Goal: Task Accomplishment & Management: Use online tool/utility

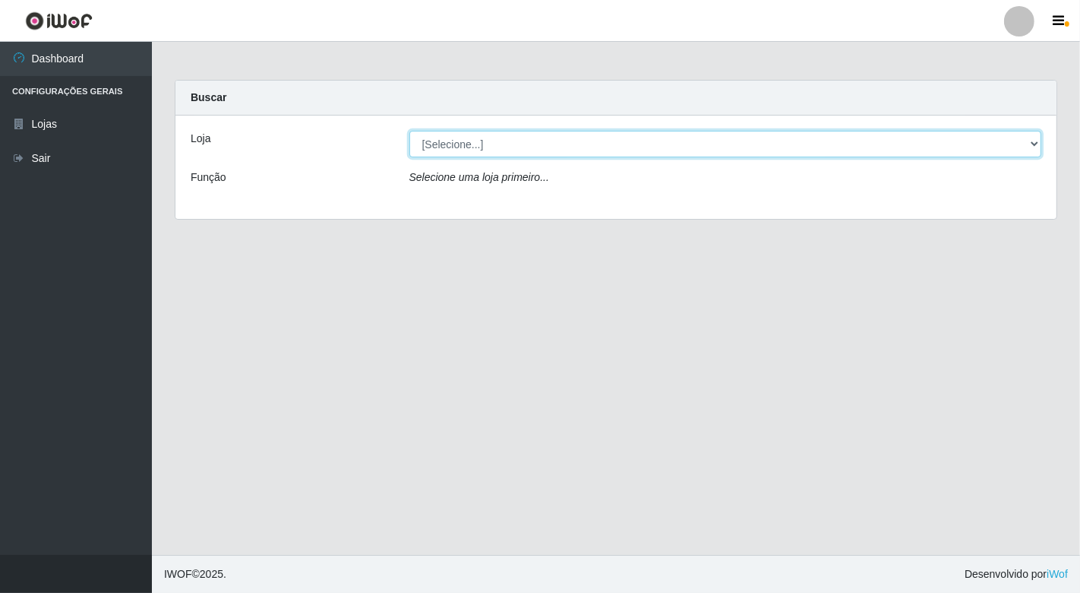
click at [1032, 141] on select "[Selecione...] Nordestão - [GEOGRAPHIC_DATA]" at bounding box center [726, 144] width 633 height 27
select select "454"
click at [410, 131] on select "[Selecione...] Nordestão - [GEOGRAPHIC_DATA]" at bounding box center [726, 144] width 633 height 27
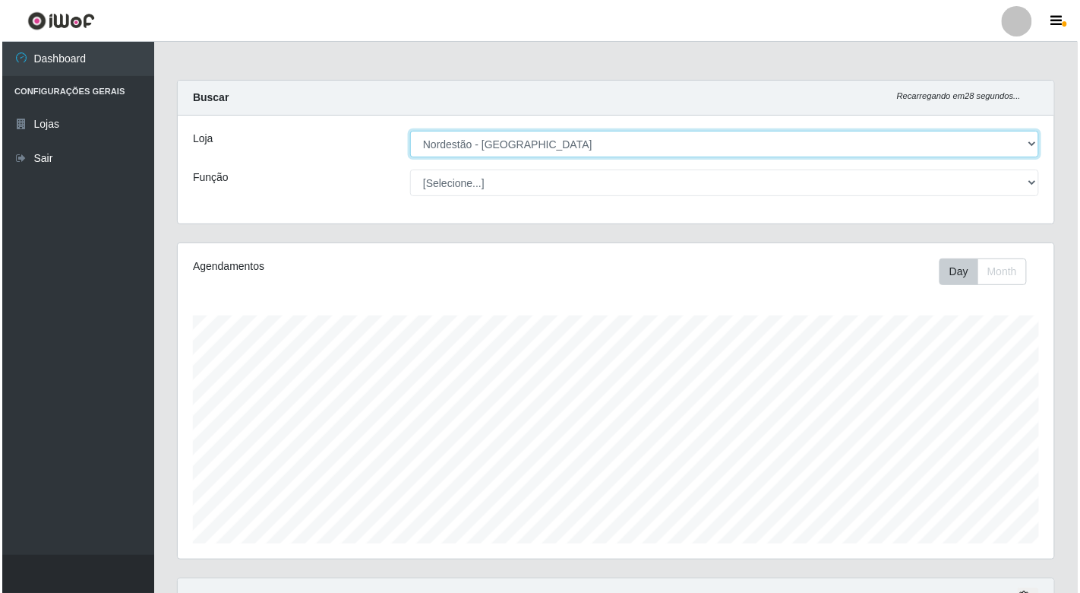
scroll to position [253, 0]
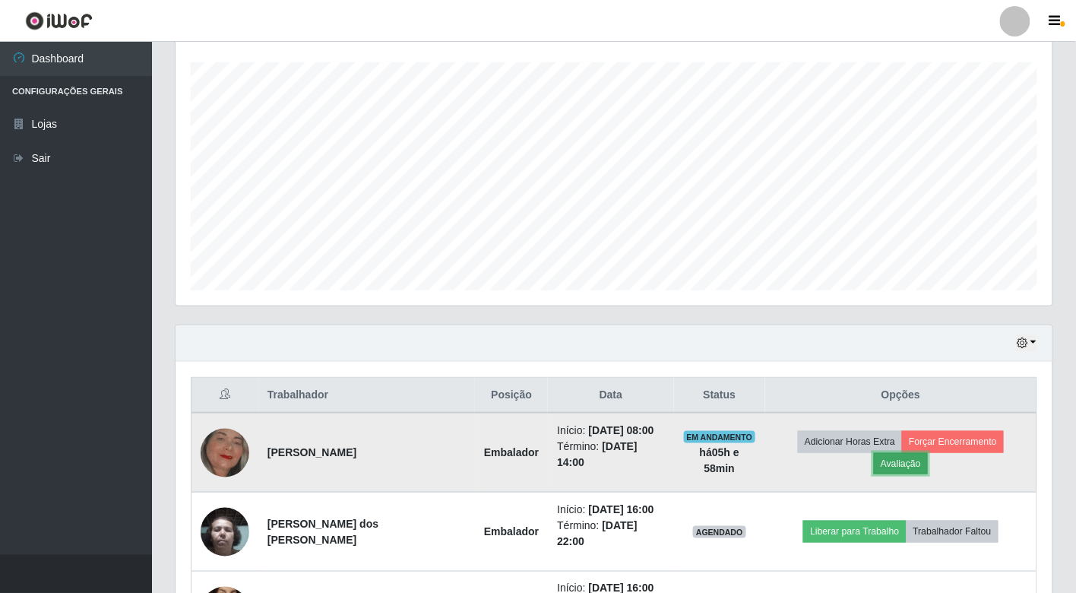
click at [899, 463] on button "Avaliação" at bounding box center [901, 463] width 54 height 21
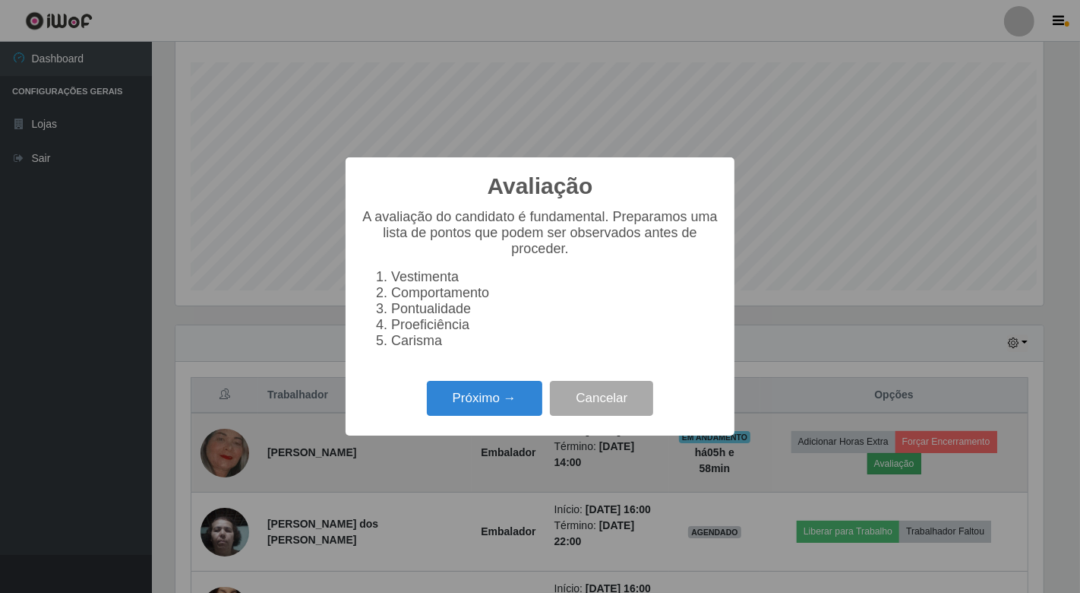
scroll to position [315, 868]
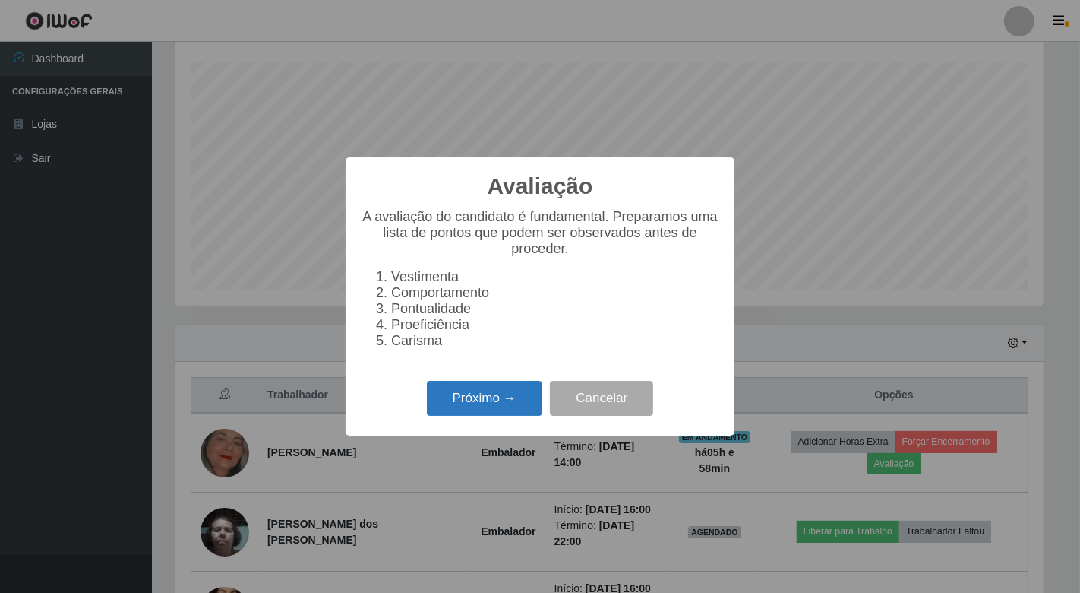
click at [481, 395] on button "Próximo →" at bounding box center [484, 399] width 115 height 36
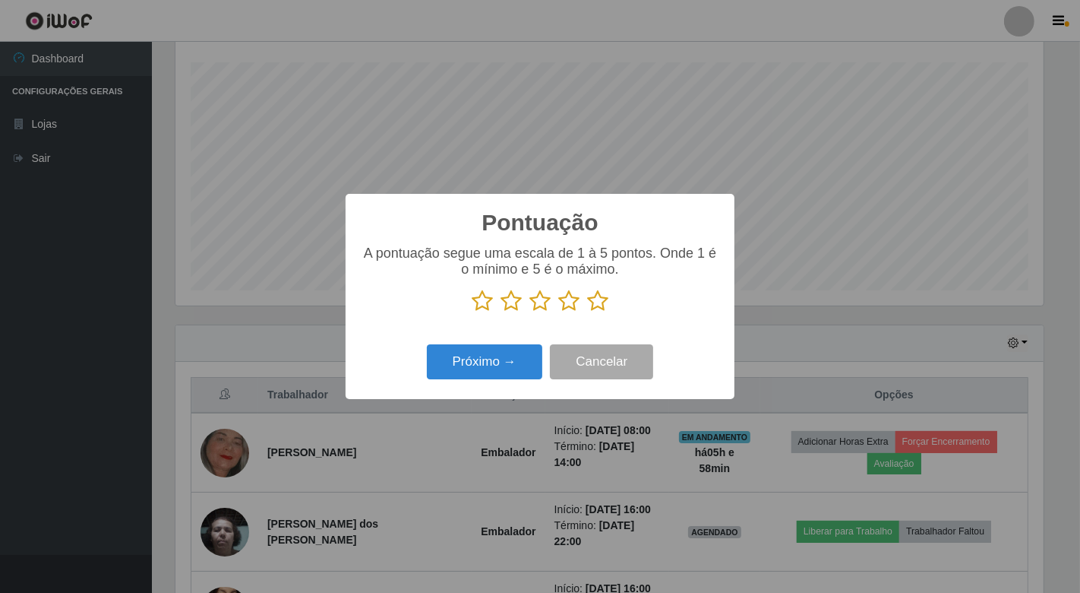
scroll to position [759460, 758907]
click at [600, 299] on icon at bounding box center [597, 300] width 21 height 23
click at [587, 312] on input "radio" at bounding box center [587, 312] width 0 height 0
click at [511, 359] on button "Próximo →" at bounding box center [484, 362] width 115 height 36
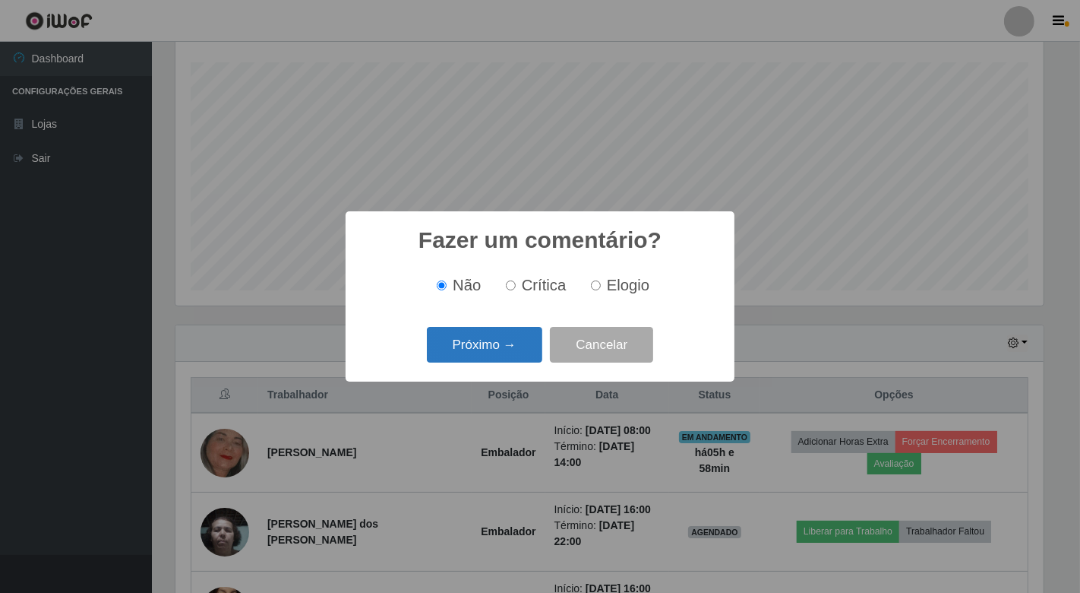
click at [499, 349] on button "Próximo →" at bounding box center [484, 345] width 115 height 36
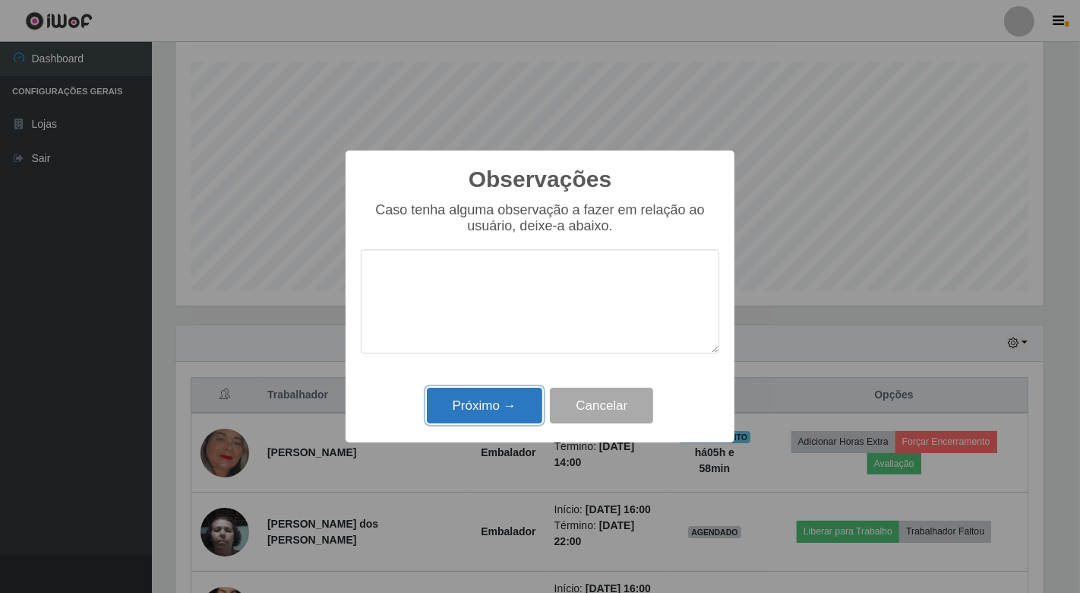
click at [479, 411] on button "Próximo →" at bounding box center [484, 405] width 115 height 36
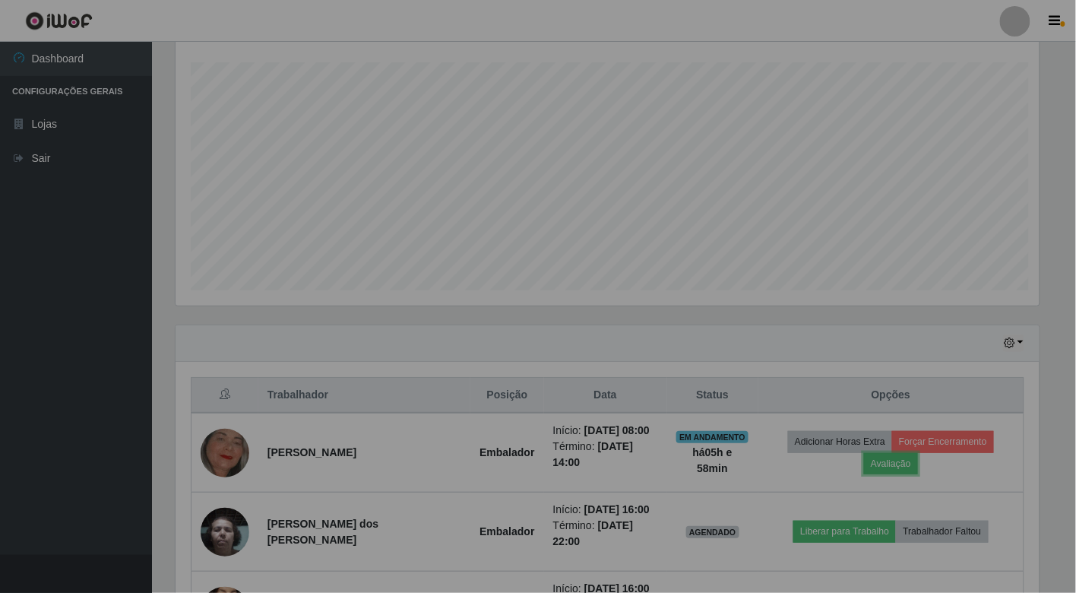
scroll to position [315, 877]
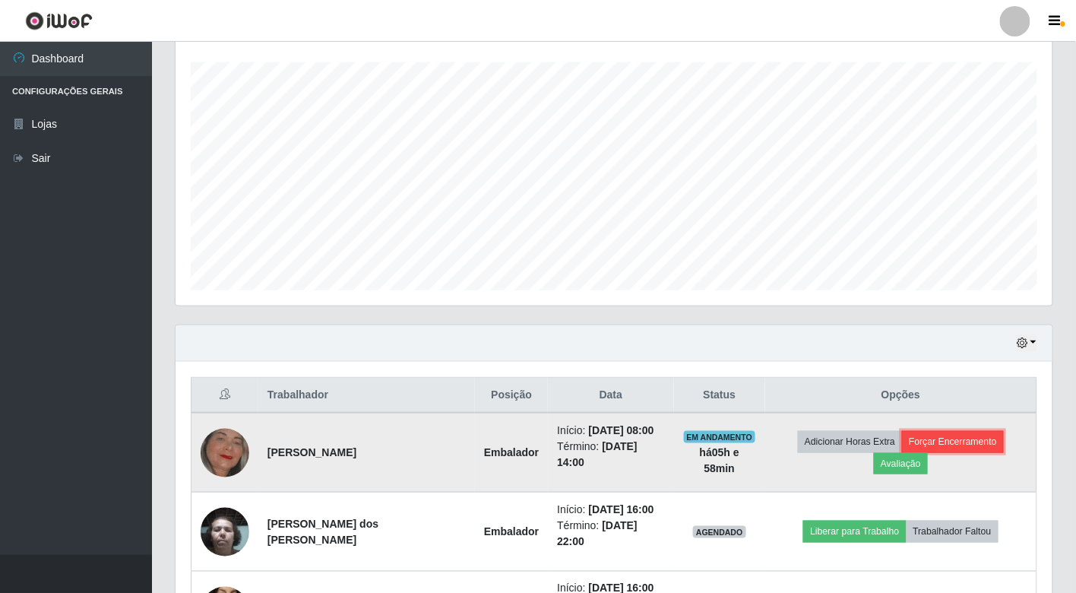
click at [947, 445] on button "Forçar Encerramento" at bounding box center [953, 441] width 102 height 21
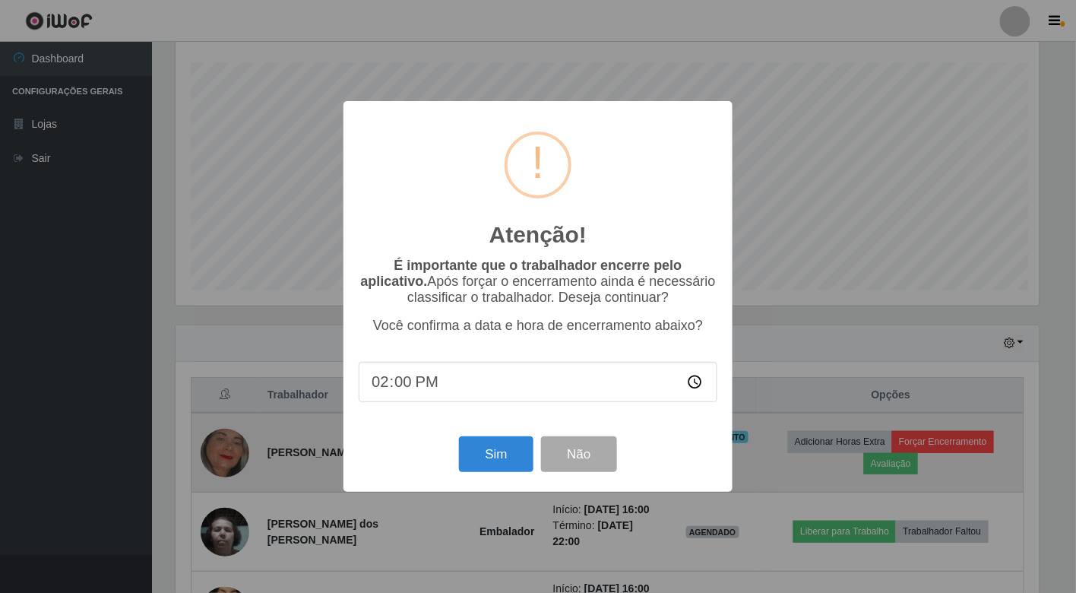
scroll to position [315, 868]
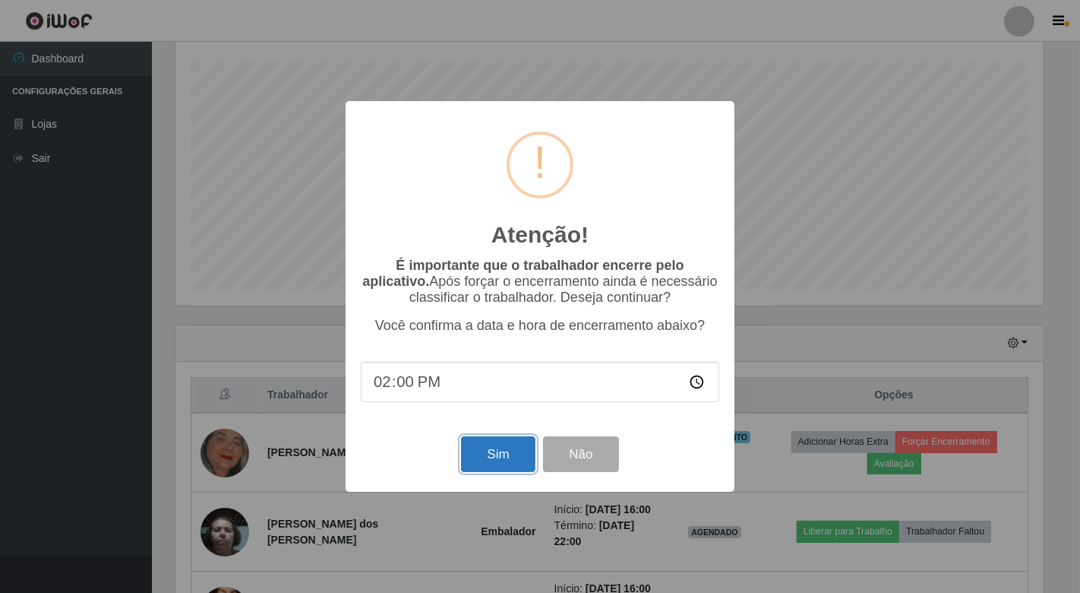
click at [505, 457] on button "Sim" at bounding box center [498, 454] width 74 height 36
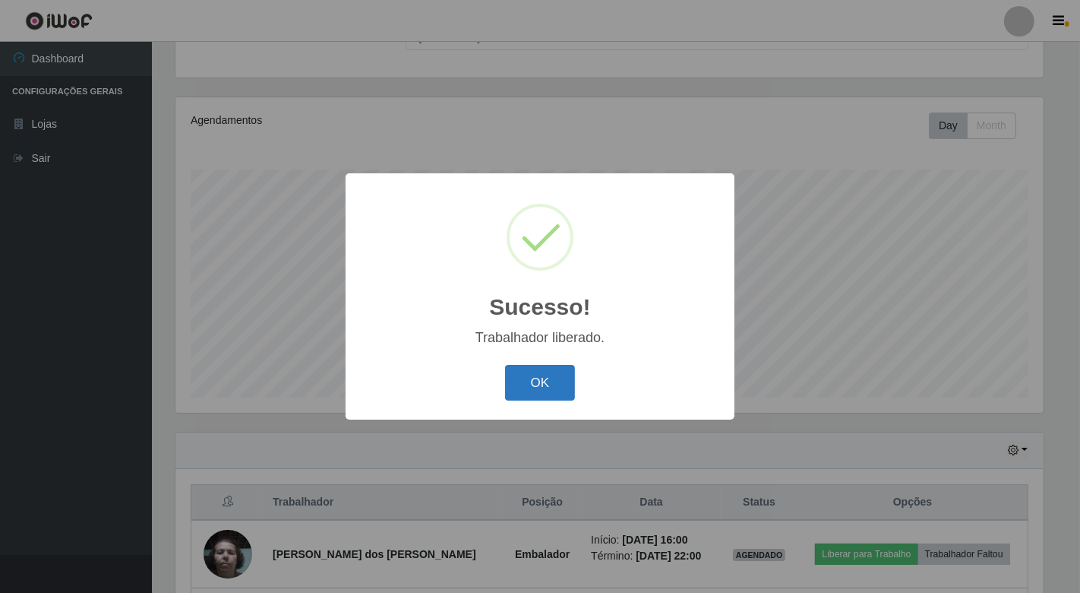
click at [540, 392] on button "OK" at bounding box center [540, 383] width 71 height 36
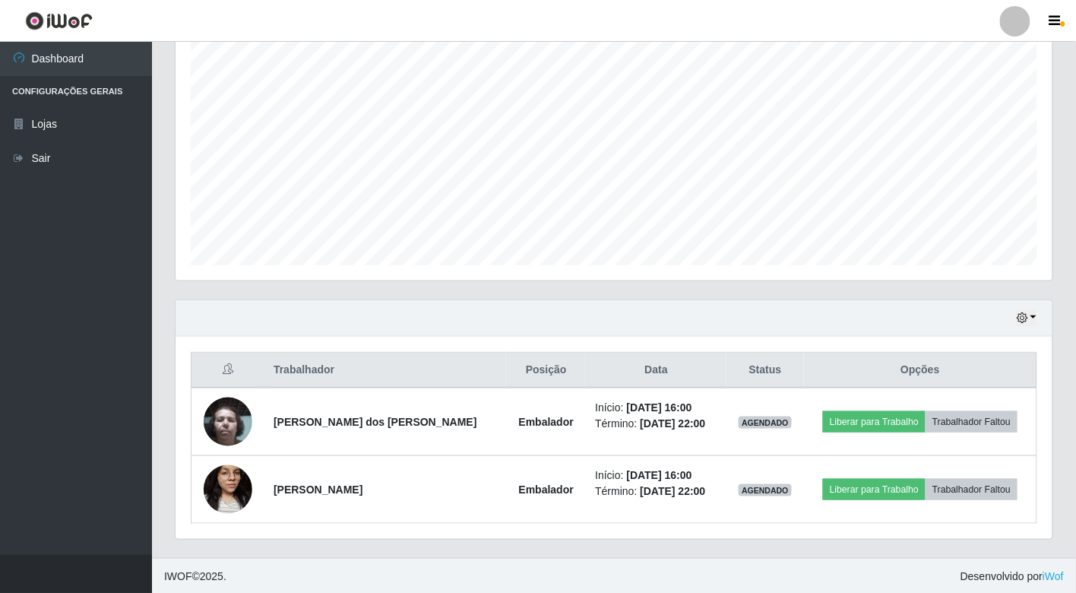
scroll to position [282, 0]
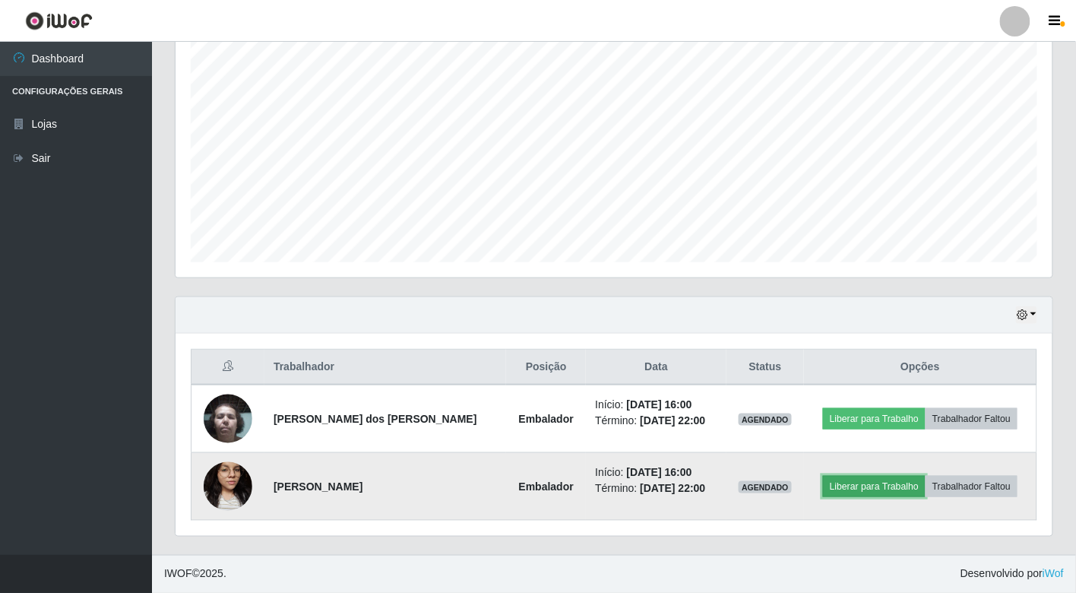
click at [897, 489] on button "Liberar para Trabalho" at bounding box center [874, 486] width 103 height 21
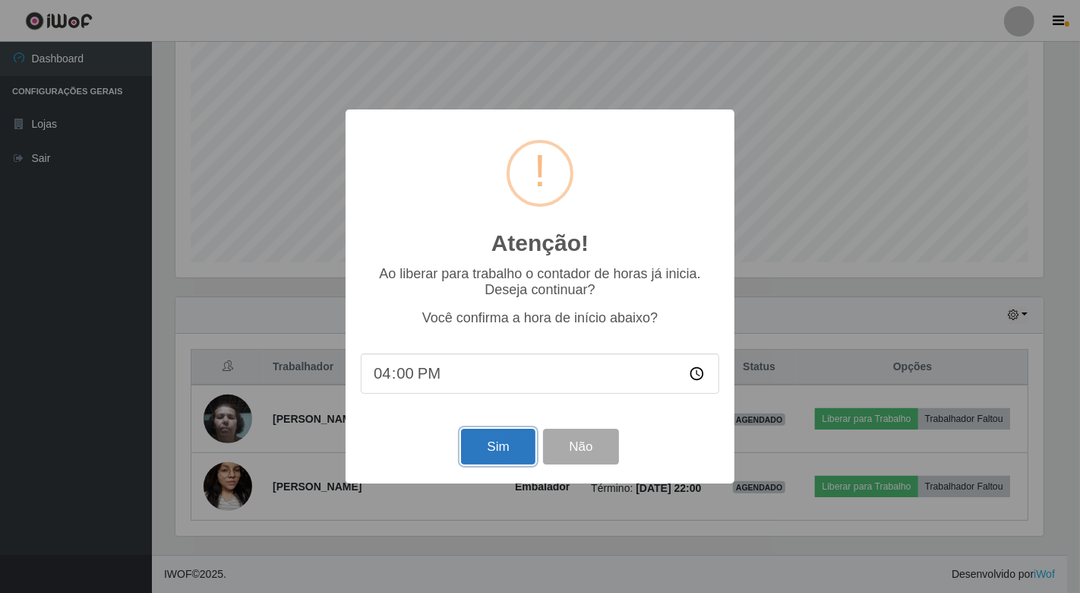
click at [527, 442] on button "Sim" at bounding box center [498, 447] width 74 height 36
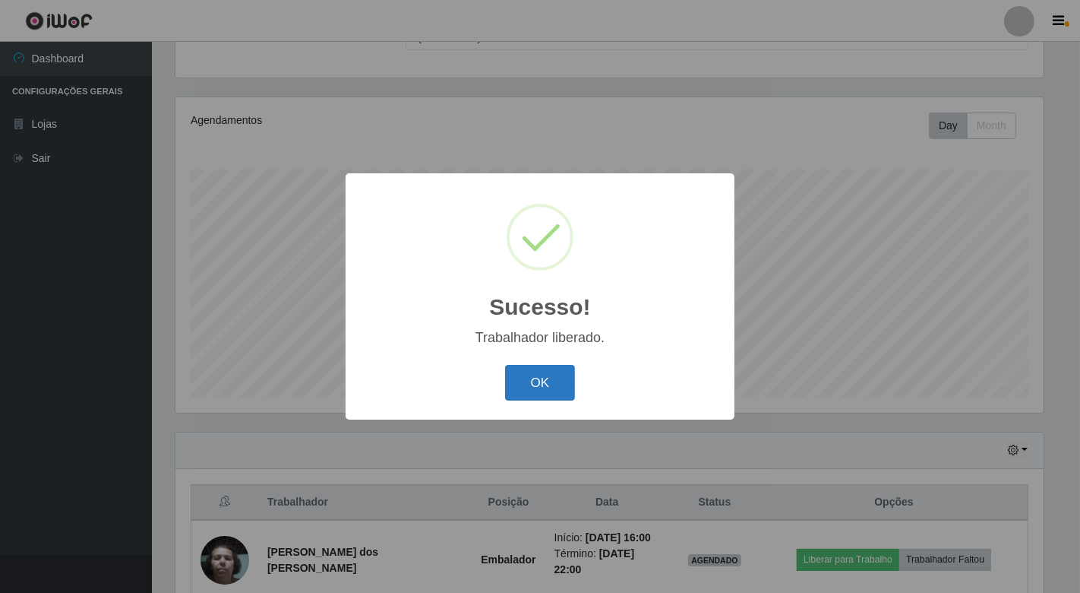
click at [530, 384] on button "OK" at bounding box center [540, 383] width 71 height 36
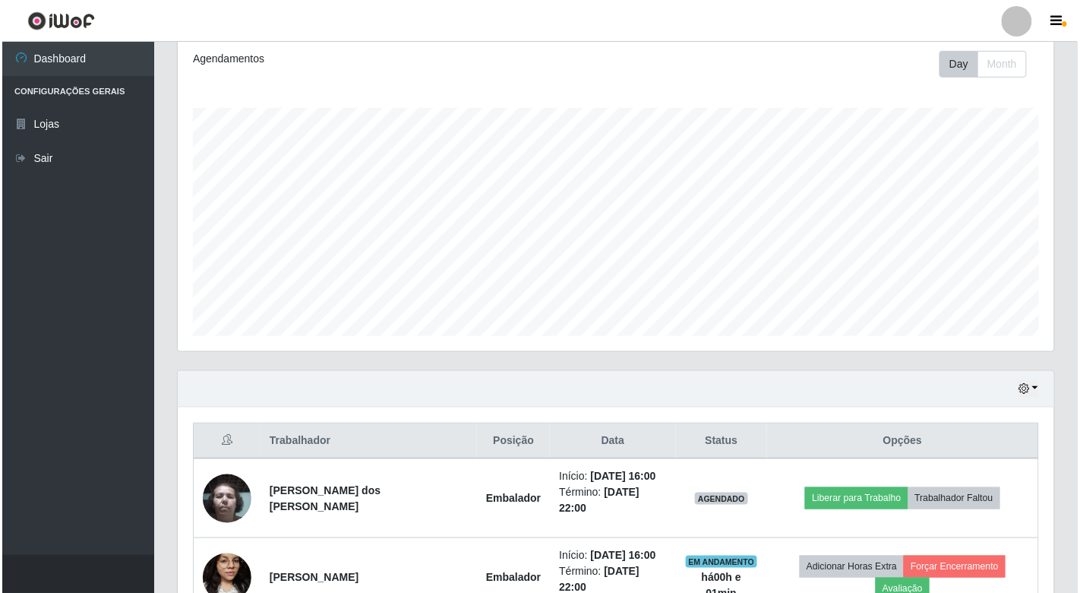
scroll to position [305, 0]
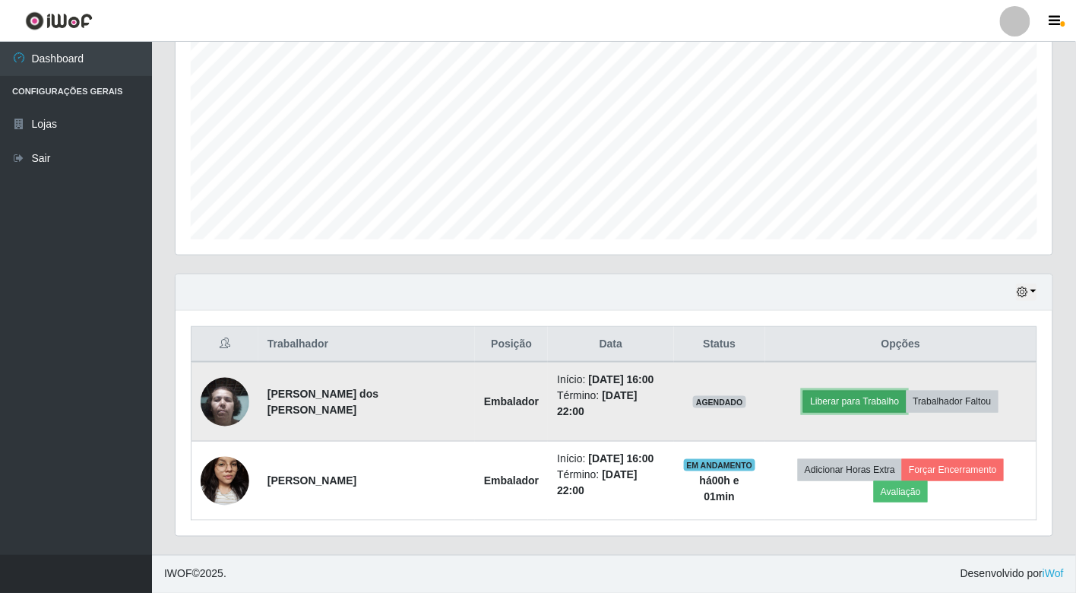
click at [876, 396] on button "Liberar para Trabalho" at bounding box center [854, 401] width 103 height 21
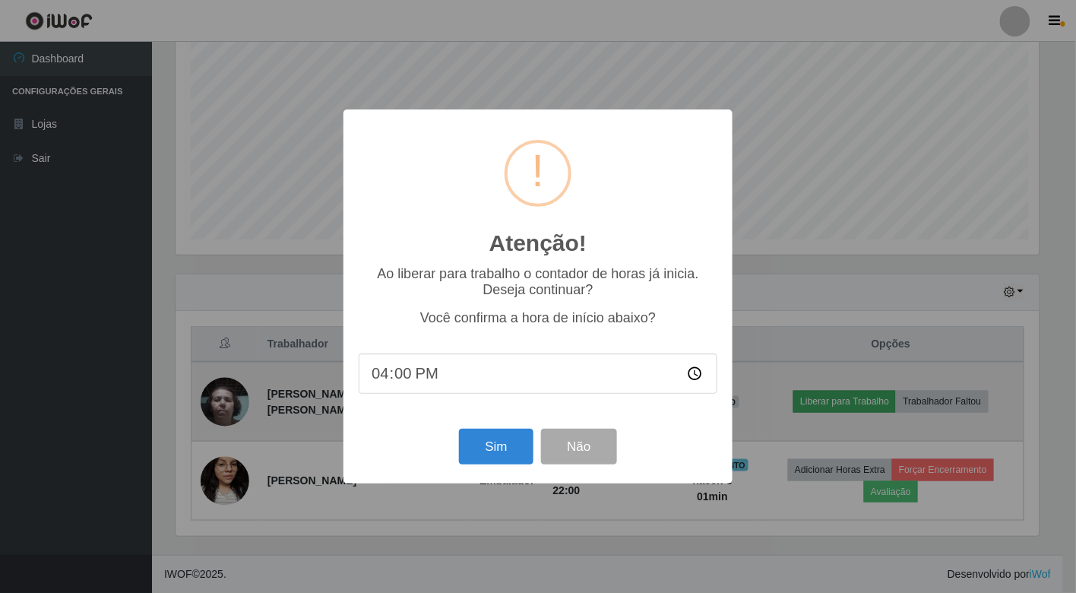
scroll to position [315, 868]
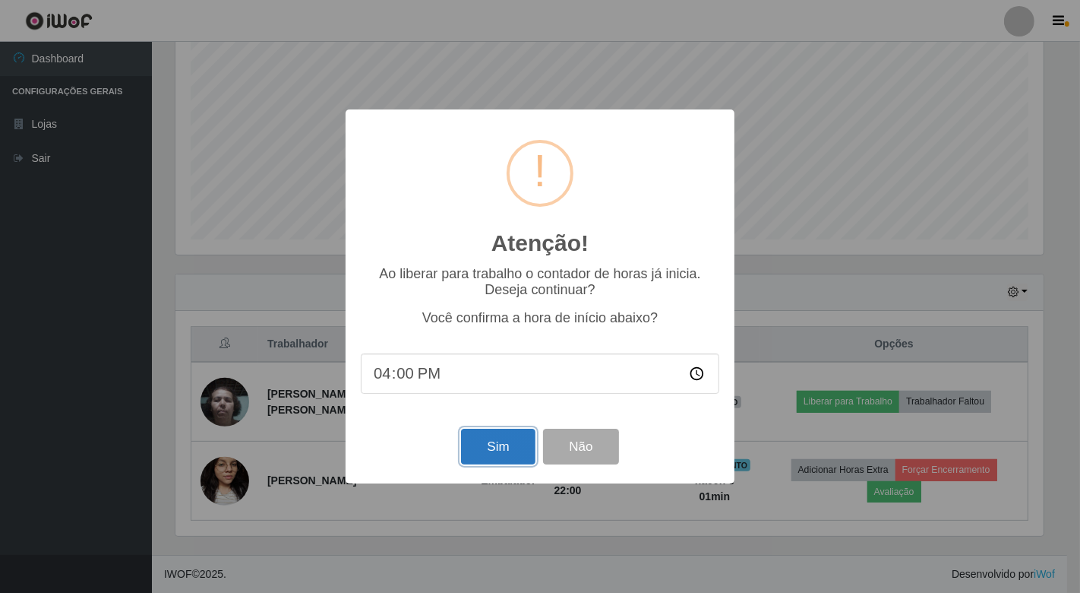
click at [501, 453] on button "Sim" at bounding box center [498, 447] width 74 height 36
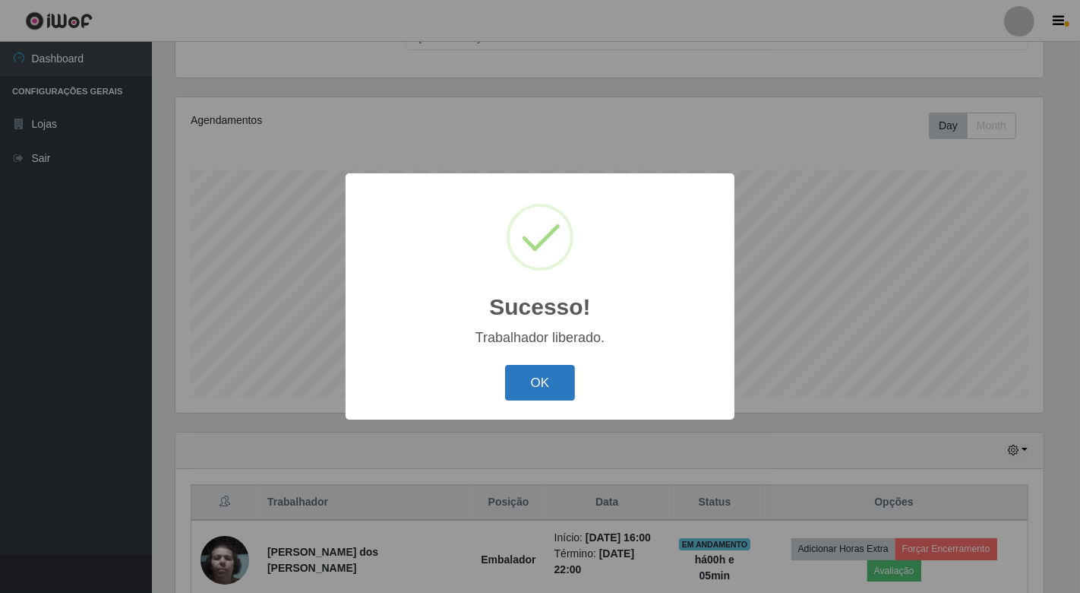
click at [522, 380] on button "OK" at bounding box center [540, 383] width 71 height 36
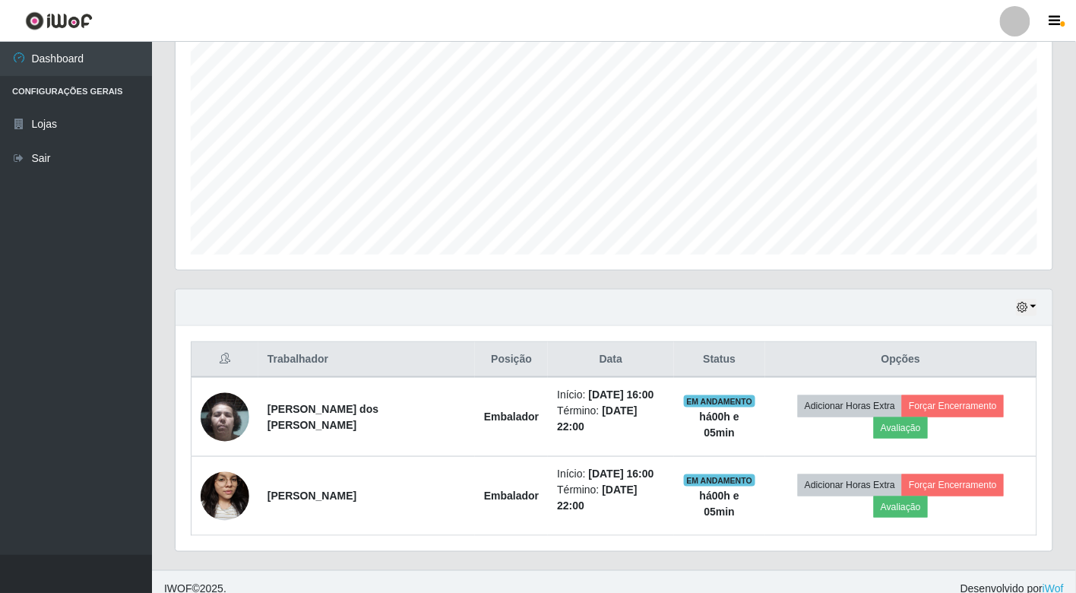
scroll to position [305, 0]
